Goal: Information Seeking & Learning: Check status

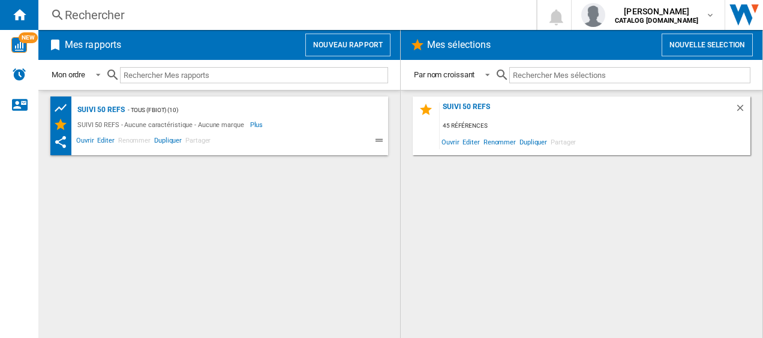
click at [248, 11] on div "Rechercher" at bounding box center [285, 15] width 440 height 17
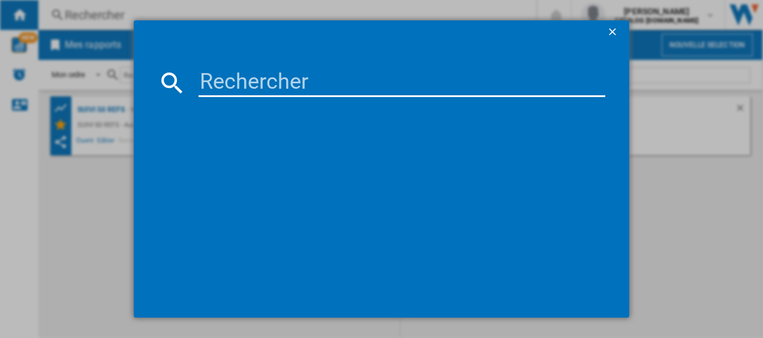
click at [232, 77] on input at bounding box center [402, 82] width 407 height 29
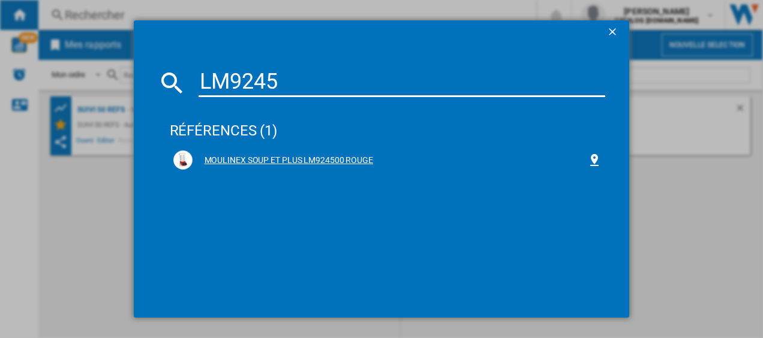
type input "LM9245"
click at [283, 157] on div "MOULINEX SOUP ET PLUS LM924500 ROUGE" at bounding box center [390, 161] width 395 height 12
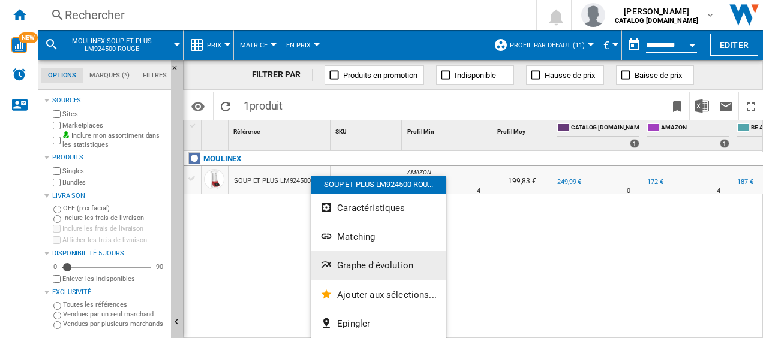
click at [358, 262] on span "Graphe d'évolution" at bounding box center [375, 265] width 76 height 11
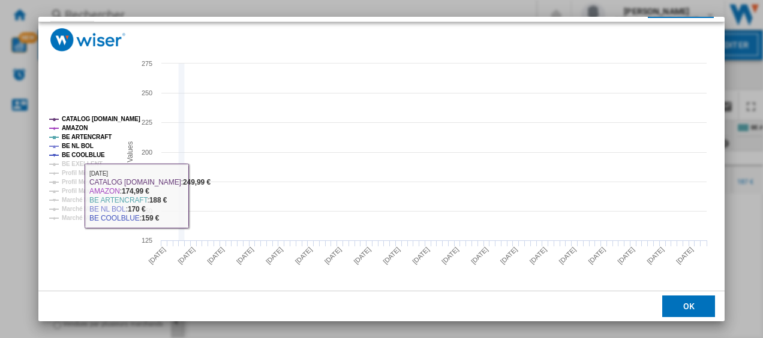
scroll to position [82, 0]
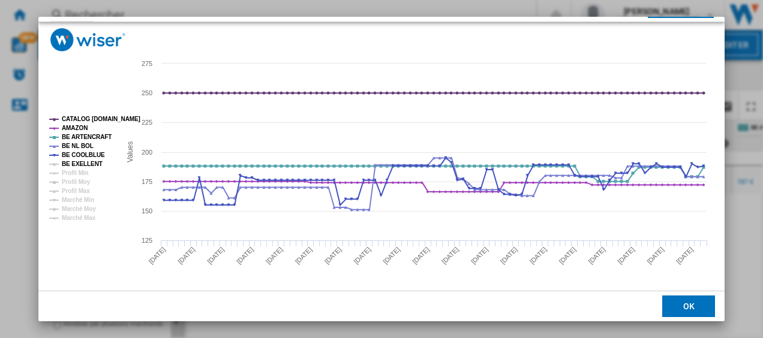
click at [73, 164] on tspan "BE EXELLENT" at bounding box center [82, 164] width 41 height 7
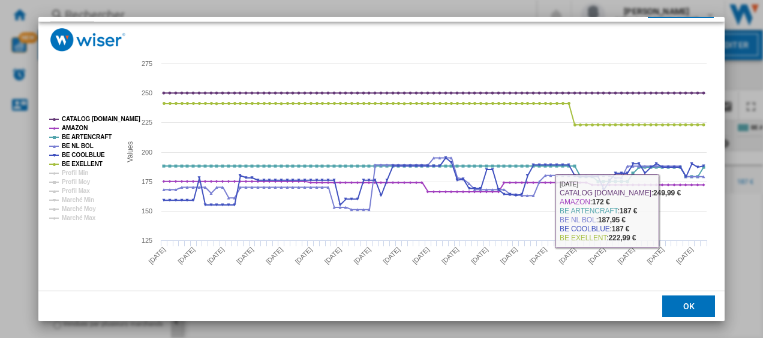
click at [683, 307] on button "OK" at bounding box center [688, 307] width 53 height 22
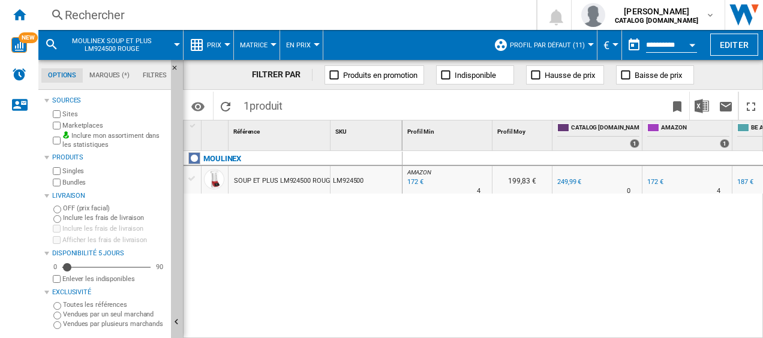
drag, startPoint x: 577, startPoint y: 331, endPoint x: 625, endPoint y: 327, distance: 48.2
click at [625, 327] on div "AMAZON : FR AMAZON -31.2 % 172 € % N/A 4 AMAZON : FR AMAZON 199,83 € 0.0 % 249,…" at bounding box center [583, 245] width 361 height 188
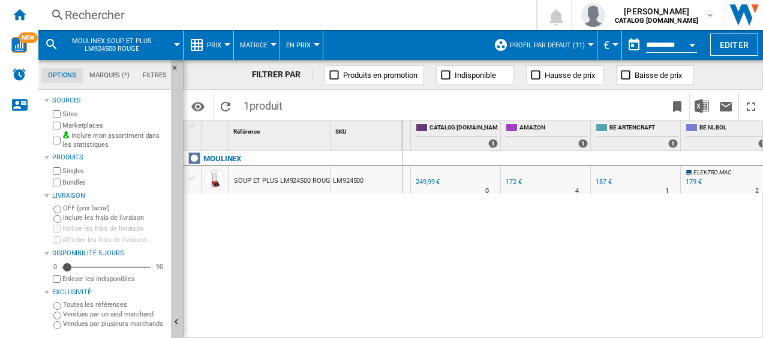
scroll to position [0, 0]
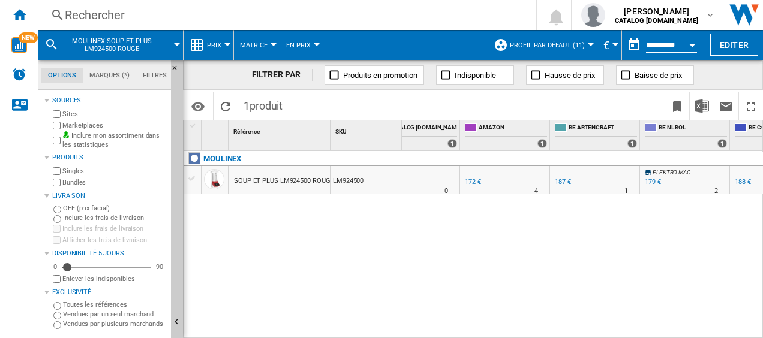
click at [650, 180] on div "179 €" at bounding box center [653, 182] width 16 height 8
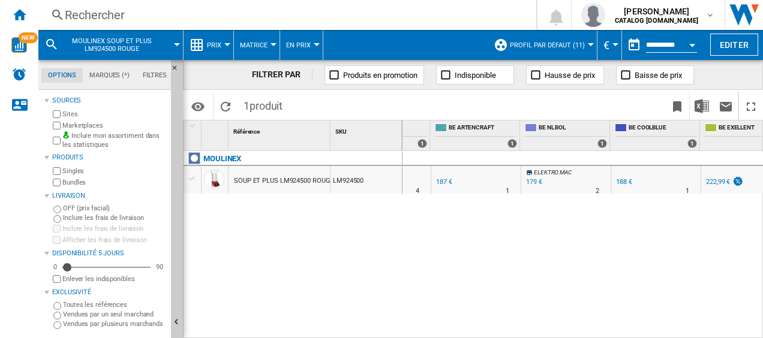
scroll to position [0, 301]
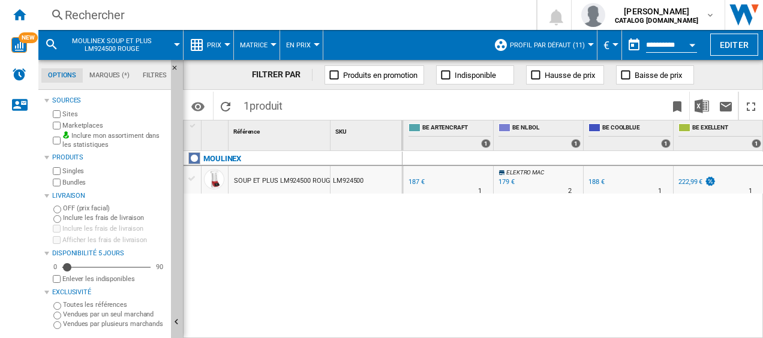
click at [416, 181] on div "187 €" at bounding box center [417, 182] width 16 height 8
click at [497, 236] on div "AMAZON : FR AMAZON -31.2 % 172 € % N/A 4 AMAZON : FR AMAZON 199,83 € 0.0 % 249,…" at bounding box center [583, 245] width 361 height 188
